Goal: Answer question/provide support

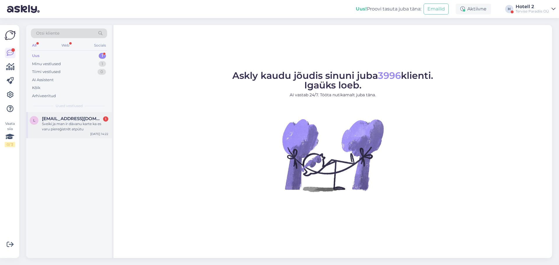
click at [80, 130] on div "Sveiki ja man ir dāvanu karte ka es varu piereģistrēt atpūtu" at bounding box center [75, 126] width 66 height 10
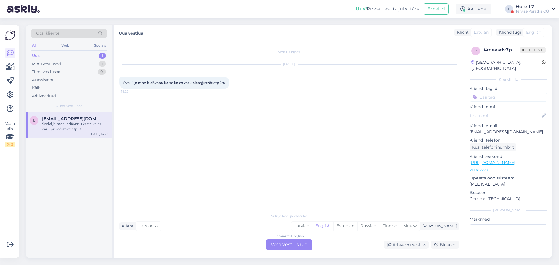
click at [298, 246] on div "Latvian to English Võta vestlus üle" at bounding box center [289, 245] width 46 height 10
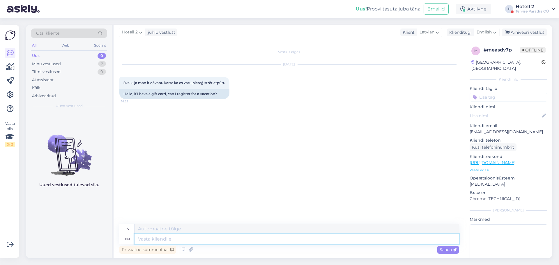
click at [275, 239] on textarea at bounding box center [297, 239] width 324 height 10
type textarea "h"
type textarea "Hello!"
type textarea "Sveiki!"
type textarea "Hello! Please se"
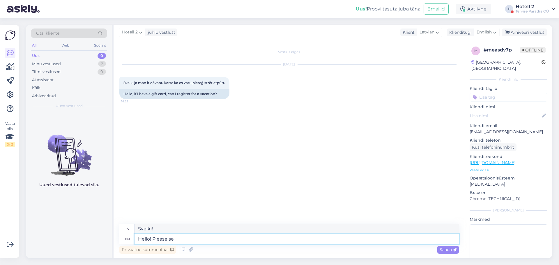
type textarea "Sveiki! Lūdzu"
type textarea "Hello! Please send an"
type textarea "Sveiki! Lūdzu, atsūtiet"
type textarea "Hello! Please send an e-mail t"
type textarea "Sveiki! Lūdzu, sūtiet e-pastu"
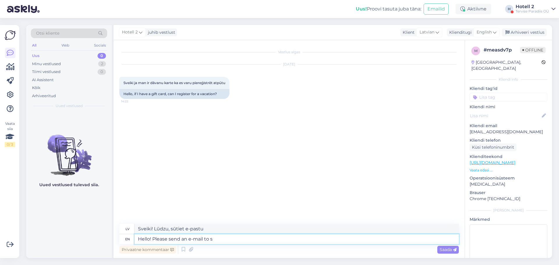
type textarea "Hello! Please send an e-mail to sa"
type textarea "Sveiki! [PERSON_NAME], sūtiet e-pastu uz"
type textarea "Hello! Please send an e-mail to [EMAIL_ADDRESS][DOMAIN_NAME] to"
type textarea "Sveiki! [PERSON_NAME], sūtiet e-pastu uz [EMAIL_ADDRESS][DOMAIN_NAME] , lai"
type textarea "Hello! Please send an e-mail to [EMAIL_ADDRESS][DOMAIN_NAME] to make a"
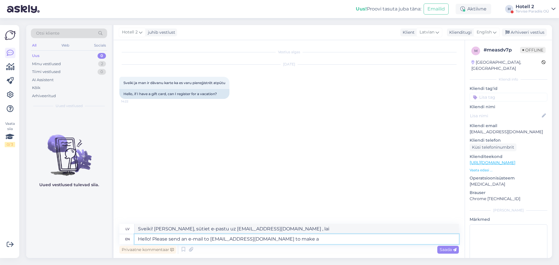
type textarea "Sveiki! [PERSON_NAME], sūtiet e-pastu uz [EMAIL_ADDRESS][DOMAIN_NAME] , lai vei…"
type textarea "Hello! Please send an e-mail to [EMAIL_ADDRESS][DOMAIN_NAME] to make a resevati…"
type textarea "Sveiki! Lūdzu, rakstiet uz e-pastu [EMAIL_ADDRESS][DOMAIN_NAME] , lai veiktu re…"
type textarea "Hello! Please send an e-mail to [EMAIL_ADDRESS][DOMAIN_NAME] to make a resevati…"
type textarea "Sveiki! [PERSON_NAME], sūtiet e-pastu uz [EMAIL_ADDRESS][DOMAIN_NAME] , lai vei…"
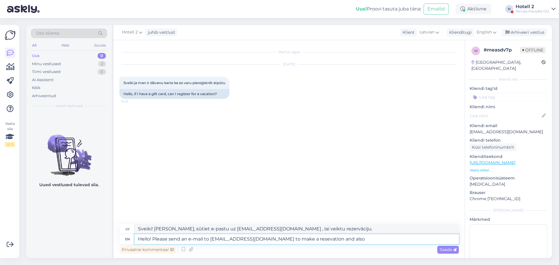
type textarea "Hello! Please send an e-mail to [EMAIL_ADDRESS][DOMAIN_NAME] to make a resevati…"
type textarea "Sveiki! [PERSON_NAME], sūtiet e-pastu uz [EMAIL_ADDRESS][DOMAIN_NAME] , lai vei…"
type textarea "Hello! Please send an e-mail to [EMAIL_ADDRESS][DOMAIN_NAME] to make a resevati…"
type textarea "Sveiki! Lūdzu, sūtiet e-pastu uz [EMAIL_ADDRESS][DOMAIN_NAME] , lai veiktu reze…"
type textarea "Hello! Please send an e-mail to [EMAIL_ADDRESS][DOMAIN_NAME] to make a resevati…"
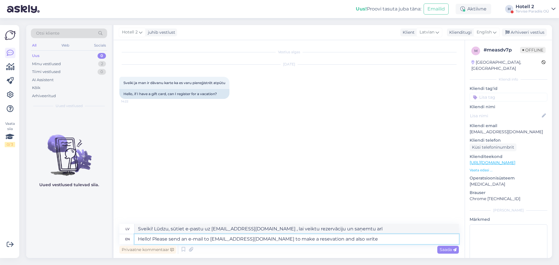
type textarea "Sveiki! Lūdzu, sūtiet e-pastu uz [EMAIL_ADDRESS][DOMAIN_NAME] , lai veiktu reze…"
type textarea "Hello! Please send an e-mail to [EMAIL_ADDRESS][DOMAIN_NAME] to make a resevati…"
type textarea "Sveiki! Lūdzu, sūtiet e-pastu uz [EMAIL_ADDRESS][DOMAIN_NAME] , lai veiktu reze…"
type textarea "Hello! Please send an e-mail to [EMAIL_ADDRESS][DOMAIN_NAME] to make a resevati…"
type textarea "Sveiki! Lūdzu, sūtiet e-pastu uz [EMAIL_ADDRESS][DOMAIN_NAME] , lai veiktu reze…"
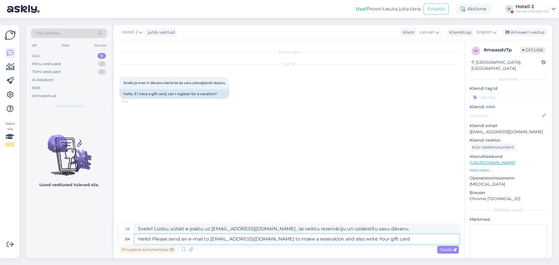
type textarea "Hello! Please send an e-mail to [EMAIL_ADDRESS][DOMAIN_NAME] to make a resevati…"
type textarea "Sveiki! [PERSON_NAME], sūtiet e-pastu uz [EMAIL_ADDRESS][DOMAIN_NAME] , lai vei…"
type textarea "Hello! Please send an e-mail to [EMAIL_ADDRESS][DOMAIN_NAME] to make a resevati…"
type textarea "Sveiki! [PERSON_NAME], sūtiet e-pastu uz [EMAIL_ADDRESS][DOMAIN_NAME] , lai vei…"
click at [385, 241] on textarea "Hello! Please send an e-mail to [EMAIL_ADDRESS][DOMAIN_NAME] to make a resevati…" at bounding box center [297, 239] width 324 height 10
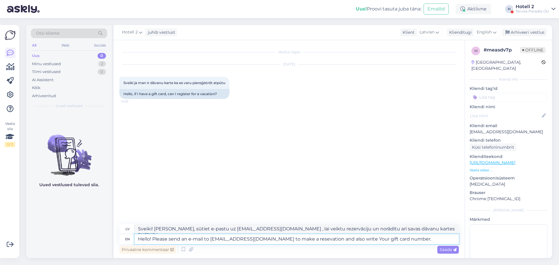
click at [276, 240] on textarea "Hello! Please send an e-mail to [EMAIL_ADDRESS][DOMAIN_NAME] to make a resevati…" at bounding box center [297, 239] width 324 height 10
type textarea "Hello! Please send an e-mail to [EMAIL_ADDRESS][DOMAIN_NAME] to make a reservat…"
type textarea "Sveiki! Lūdzu, rakstiet uz e-pastu [EMAIL_ADDRESS][DOMAIN_NAME] , lai veiktu re…"
type textarea "Hello! Please send an e-mail to [EMAIL_ADDRESS][DOMAIN_NAME] to make a reservat…"
click at [447, 252] on span "Saada" at bounding box center [448, 249] width 17 height 5
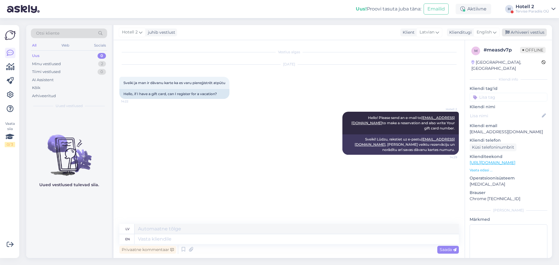
click at [522, 33] on div "Arhiveeri vestlus" at bounding box center [524, 33] width 45 height 8
